Goal: Information Seeking & Learning: Learn about a topic

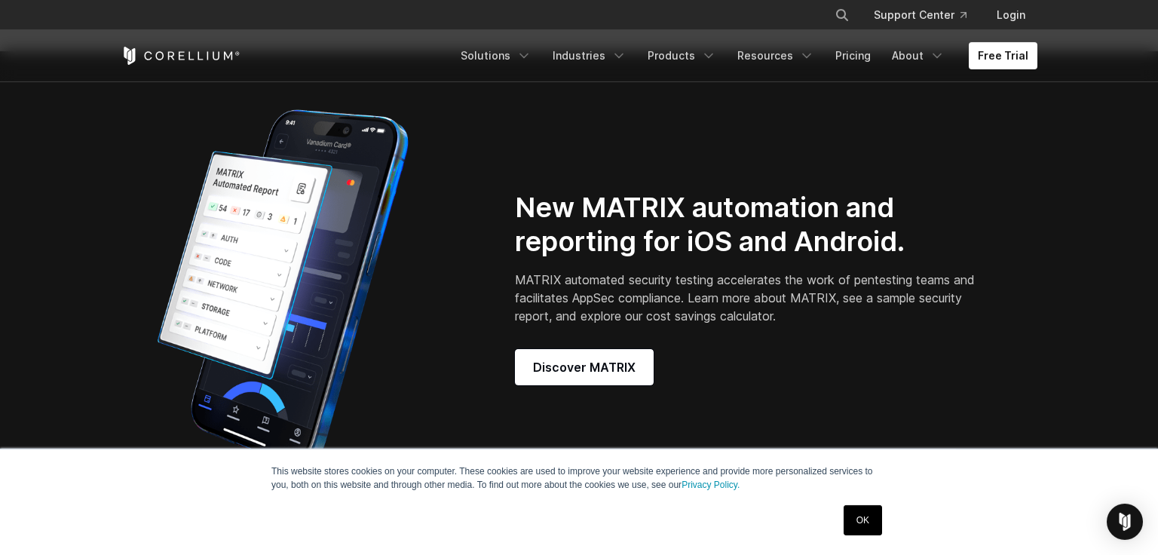
scroll to position [1167, 0]
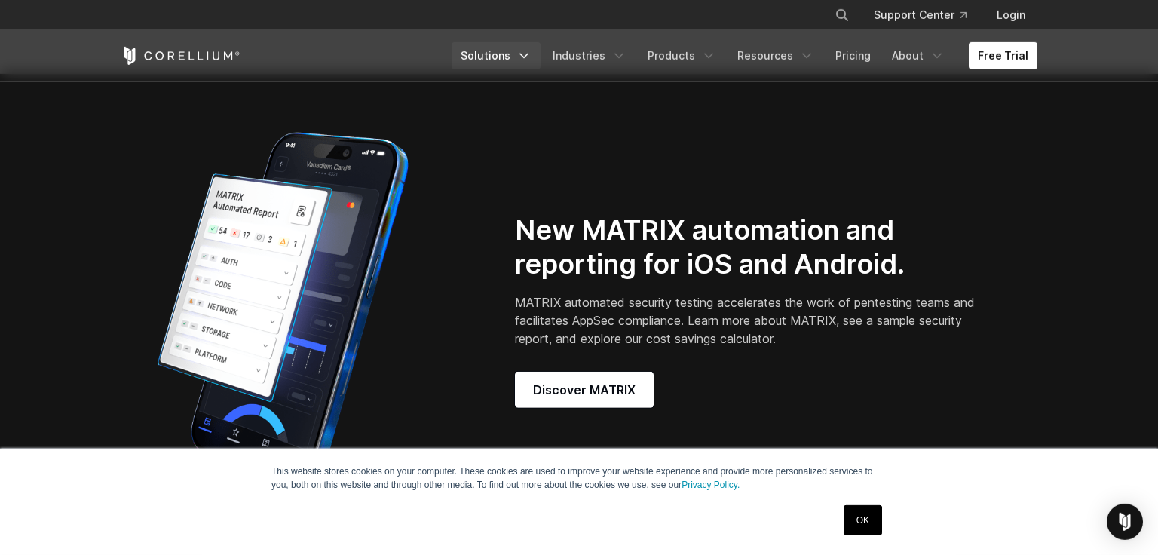
click at [523, 56] on link "Solutions" at bounding box center [496, 55] width 89 height 27
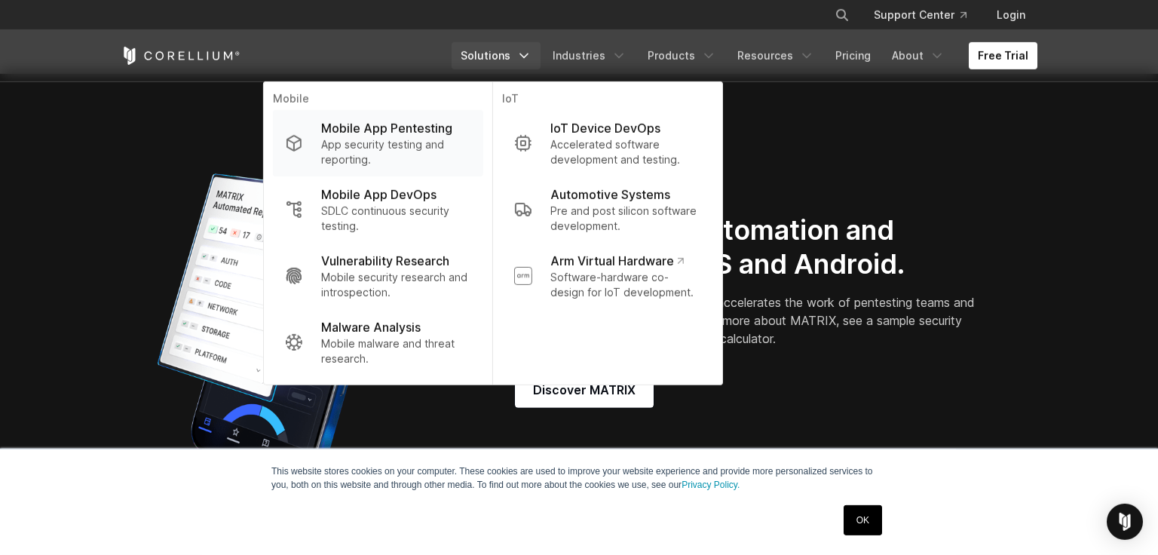
click at [427, 139] on p "App security testing and reporting." at bounding box center [396, 152] width 150 height 30
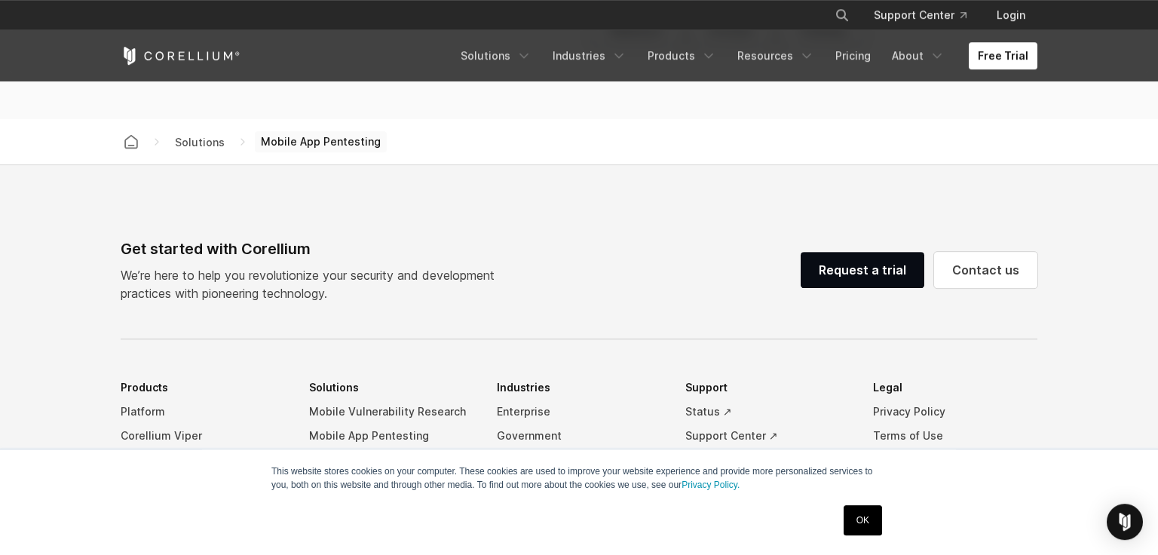
scroll to position [4427, 0]
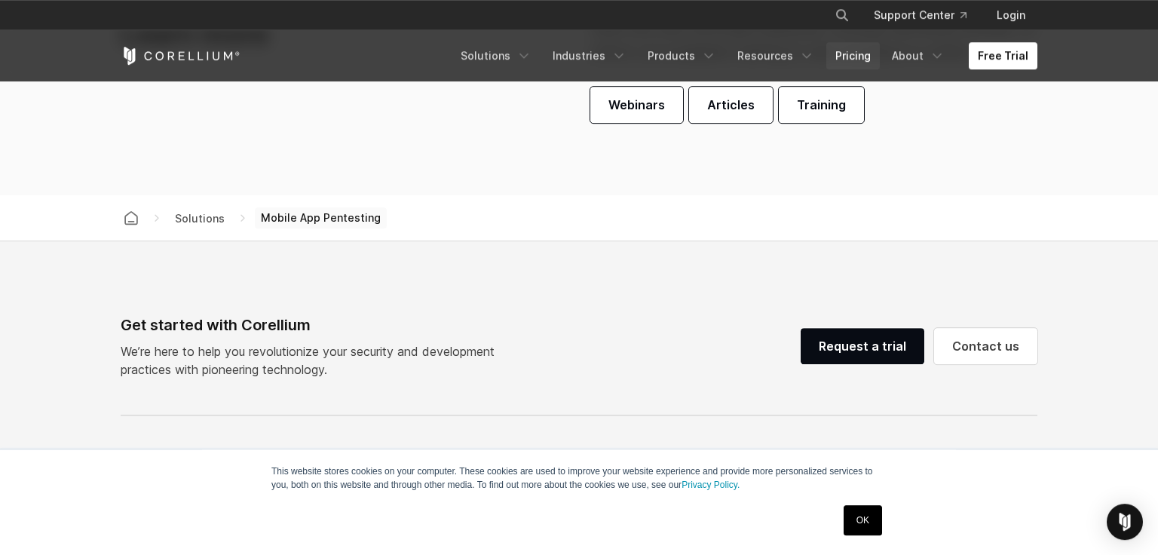
click at [844, 45] on link "Pricing" at bounding box center [853, 55] width 54 height 27
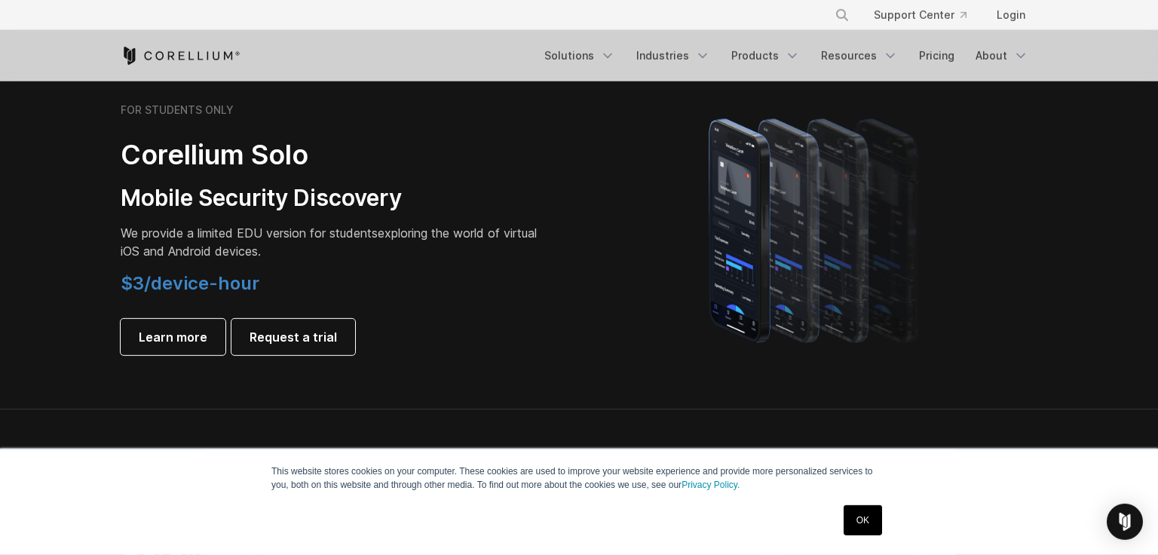
scroll to position [1018, 0]
